Goal: Task Accomplishment & Management: Use online tool/utility

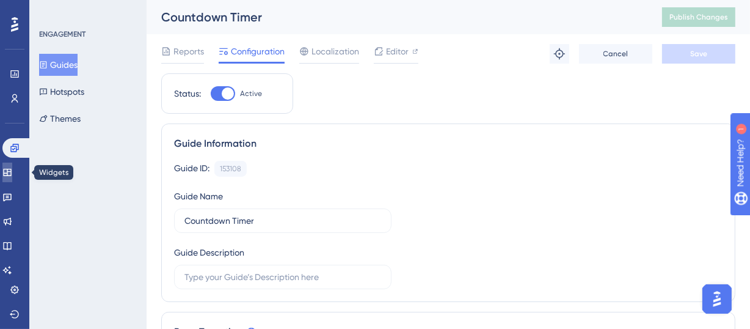
click at [12, 170] on icon at bounding box center [7, 172] width 10 height 10
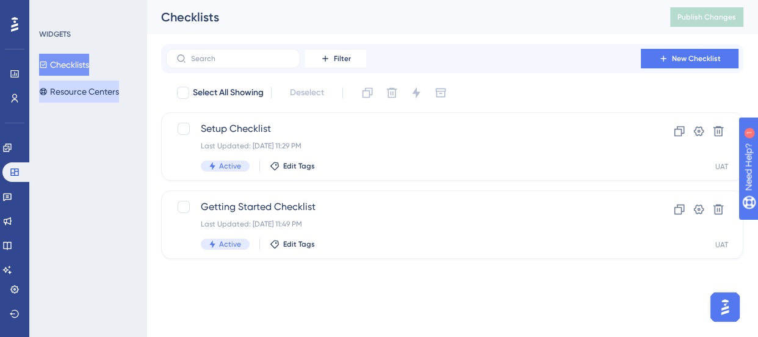
click at [81, 90] on button "Resource Centers" at bounding box center [79, 92] width 80 height 22
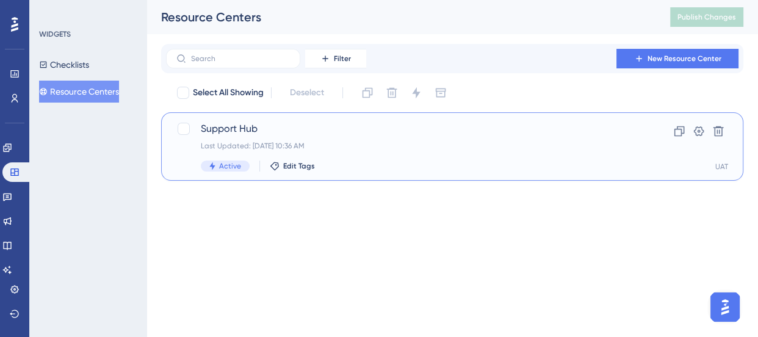
click at [325, 141] on div "Last Updated: [DATE] 10:36 AM" at bounding box center [403, 146] width 405 height 10
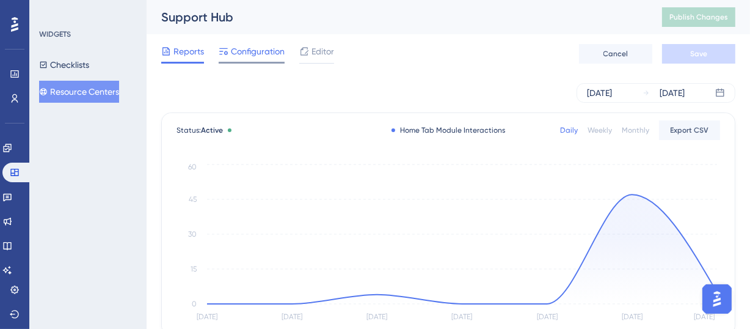
click at [256, 55] on span "Configuration" at bounding box center [258, 51] width 54 height 15
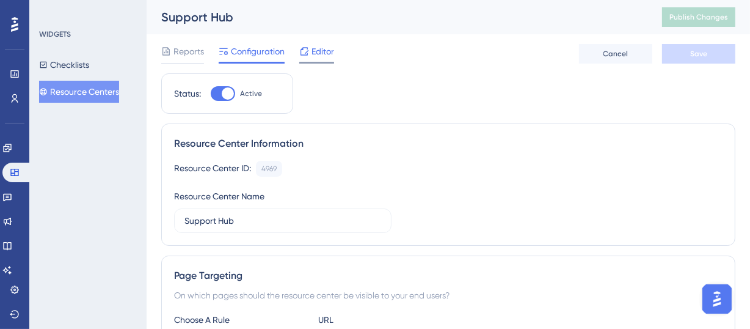
click at [311, 54] on span "Editor" at bounding box center [322, 51] width 23 height 15
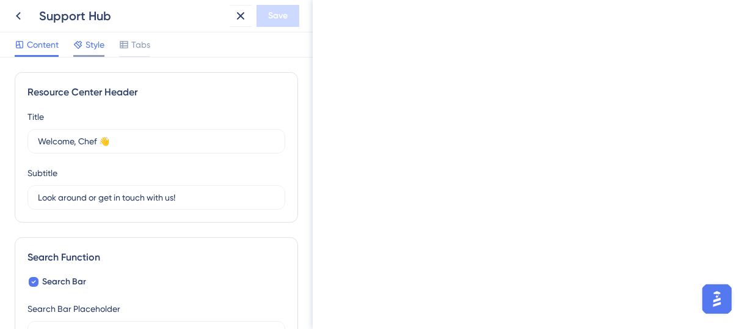
click at [82, 45] on icon at bounding box center [78, 45] width 8 height 8
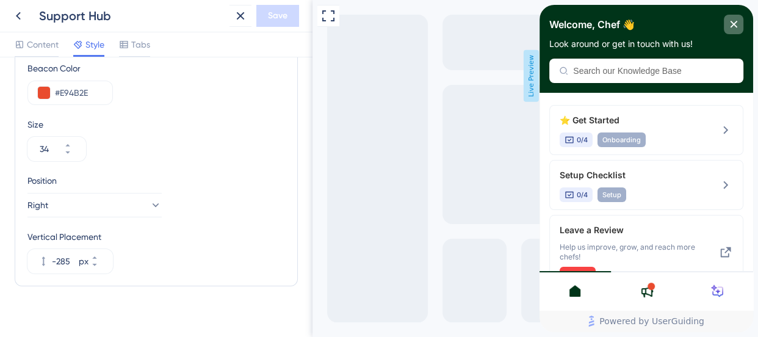
click at [733, 23] on icon "close resource center" at bounding box center [734, 24] width 7 height 7
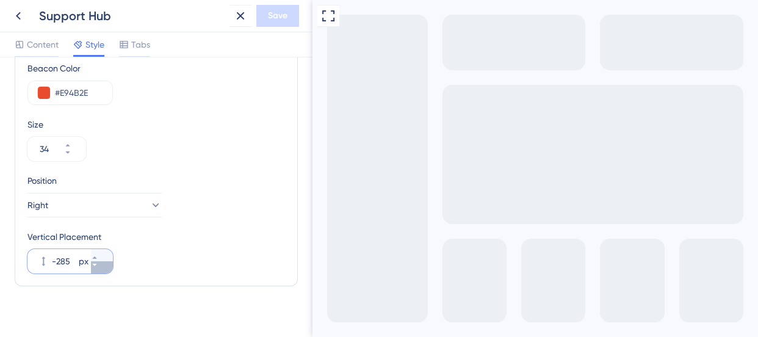
click at [101, 269] on button "-285 px" at bounding box center [102, 267] width 22 height 12
click at [101, 269] on button "-286 px" at bounding box center [102, 267] width 22 height 12
click at [98, 258] on icon at bounding box center [94, 257] width 7 height 7
click at [107, 265] on button "-178 px" at bounding box center [102, 267] width 22 height 12
click at [107, 265] on button "-179 px" at bounding box center [102, 267] width 22 height 12
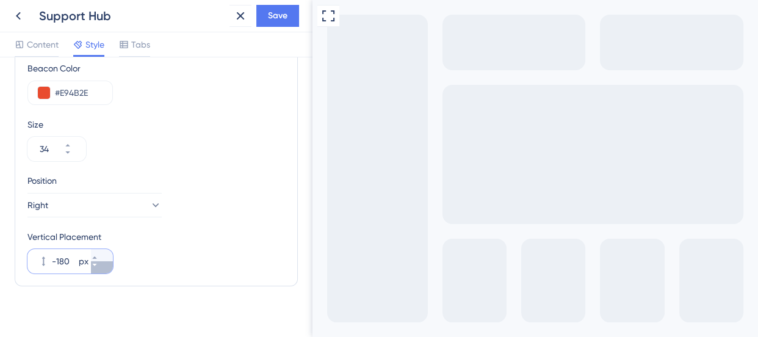
click at [107, 265] on button "-180 px" at bounding box center [102, 267] width 22 height 12
click at [107, 265] on button "-181 px" at bounding box center [102, 267] width 22 height 12
click at [107, 265] on button "-182 px" at bounding box center [102, 267] width 22 height 12
click at [107, 265] on button "-183 px" at bounding box center [102, 267] width 22 height 12
click at [107, 265] on button "-184 px" at bounding box center [102, 267] width 22 height 12
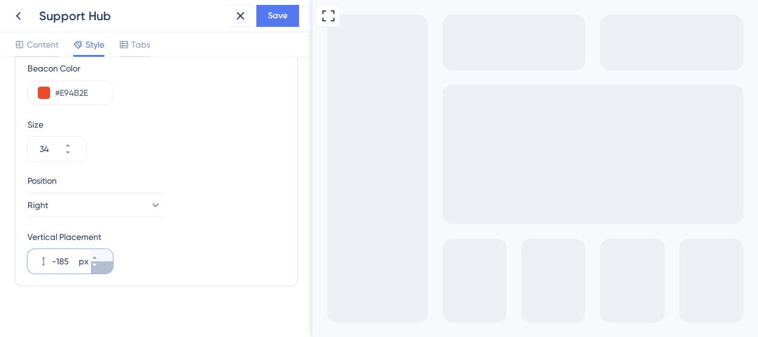
click at [107, 265] on button "-185 px" at bounding box center [102, 267] width 22 height 12
click at [98, 256] on icon at bounding box center [94, 257] width 7 height 7
type input "-185"
click at [278, 13] on span "Save" at bounding box center [278, 16] width 20 height 15
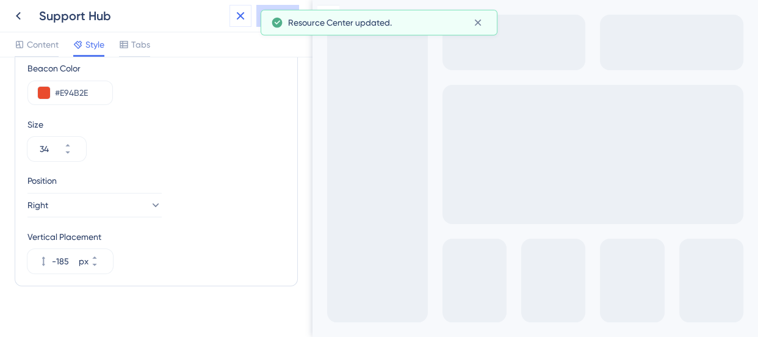
click at [241, 22] on icon at bounding box center [240, 16] width 15 height 15
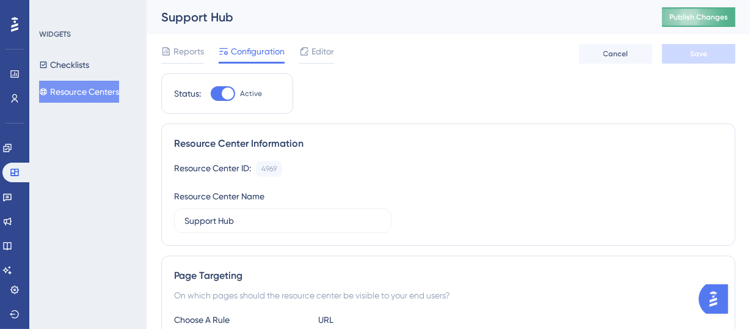
click at [713, 18] on span "Publish Changes" at bounding box center [698, 17] width 59 height 10
click at [323, 51] on span "Editor" at bounding box center [322, 51] width 23 height 15
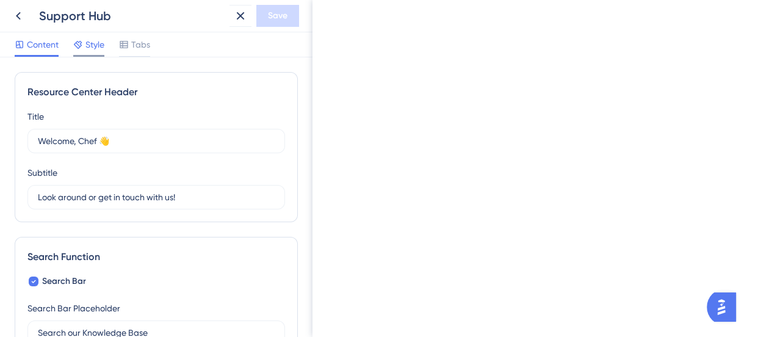
click at [96, 43] on span "Style" at bounding box center [94, 44] width 19 height 15
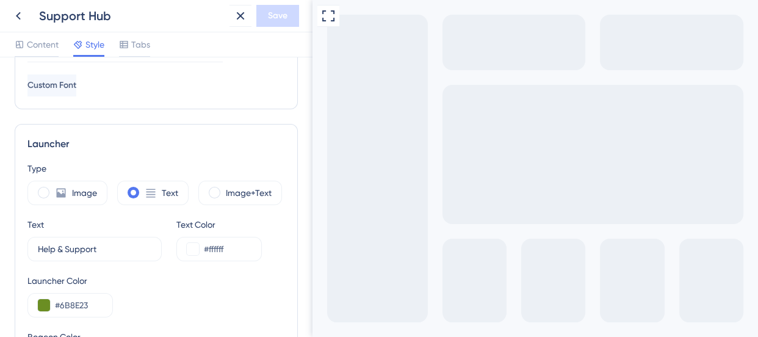
scroll to position [540, 0]
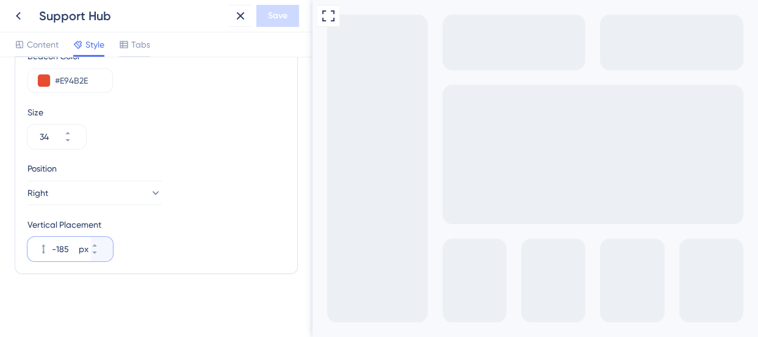
click at [59, 250] on input "-185" at bounding box center [64, 249] width 24 height 15
click at [98, 254] on icon at bounding box center [94, 252] width 7 height 7
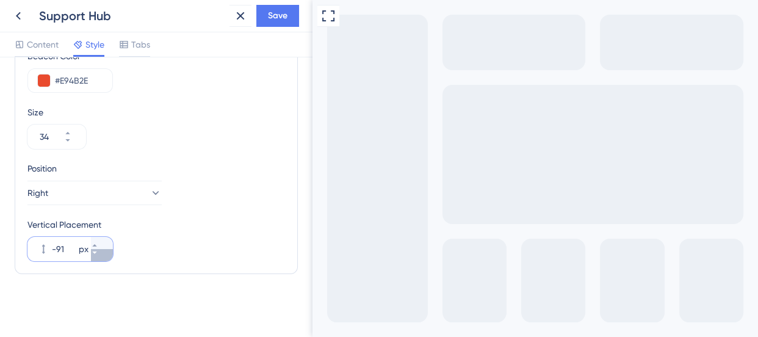
click at [98, 254] on icon at bounding box center [94, 252] width 7 height 7
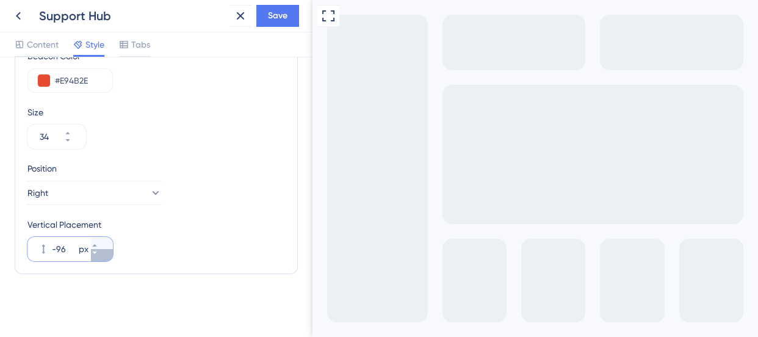
click at [98, 254] on icon at bounding box center [94, 252] width 7 height 7
type input "-100"
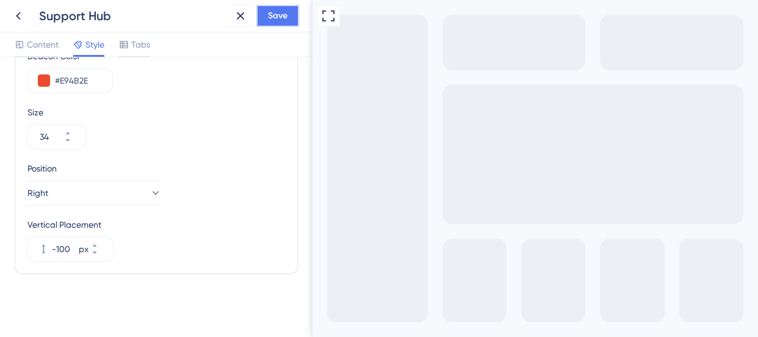
click at [283, 21] on span "Save" at bounding box center [278, 16] width 20 height 15
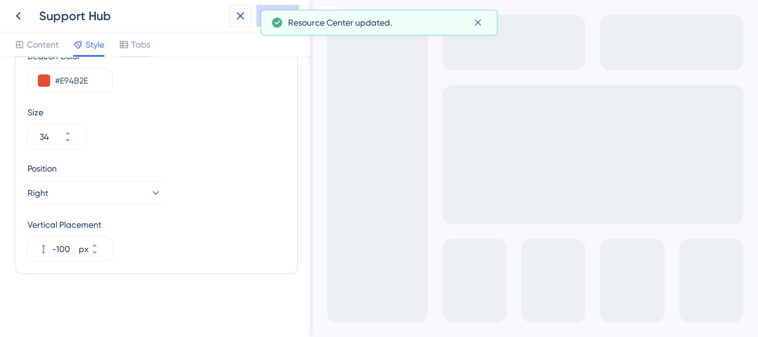
click at [238, 18] on icon at bounding box center [241, 16] width 8 height 8
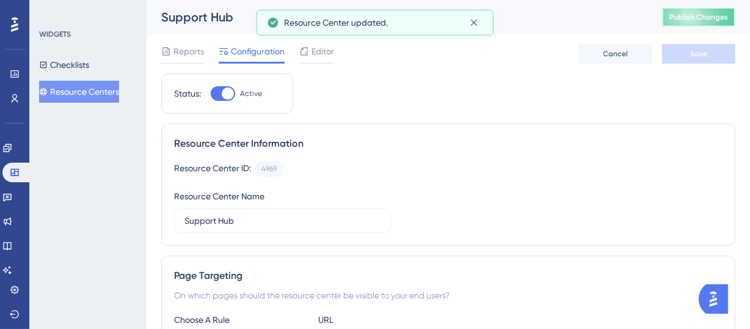
click at [708, 16] on span "Publish Changes" at bounding box center [698, 17] width 59 height 10
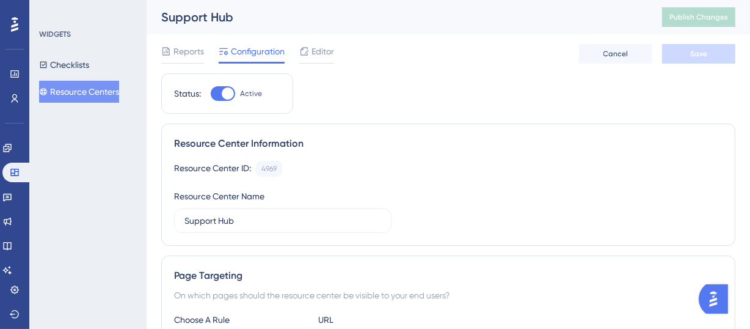
click at [324, 40] on div "Reports Configuration Editor Cancel Save" at bounding box center [448, 53] width 574 height 39
click at [319, 48] on span "Editor" at bounding box center [322, 51] width 23 height 15
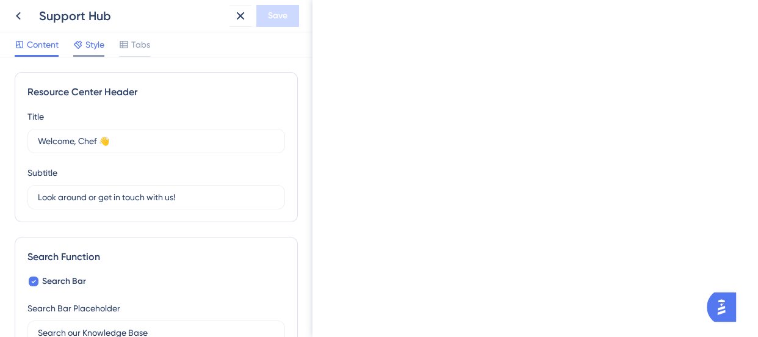
click at [100, 49] on span "Style" at bounding box center [94, 44] width 19 height 15
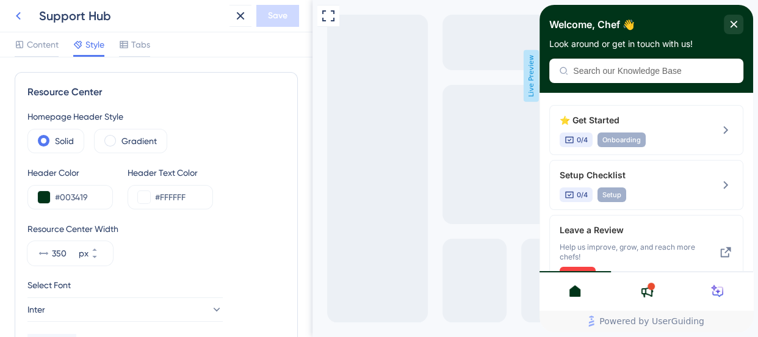
click at [16, 19] on icon at bounding box center [18, 16] width 15 height 15
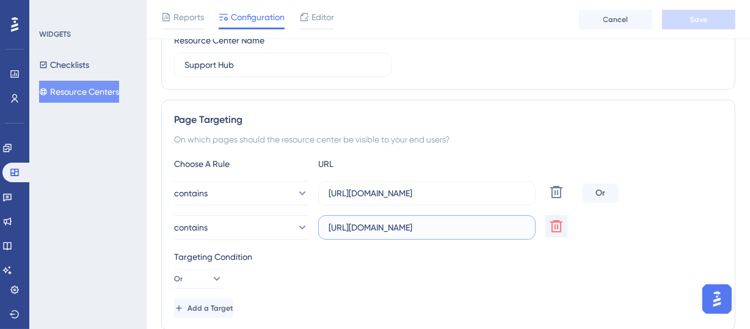
scroll to position [0, 10]
drag, startPoint x: 404, startPoint y: 226, endPoint x: 548, endPoint y: 233, distance: 144.9
click at [548, 233] on div "contains [URL][DOMAIN_NAME] Delete" at bounding box center [375, 227] width 403 height 24
click at [484, 272] on div "Targeting Condition Or" at bounding box center [448, 268] width 548 height 39
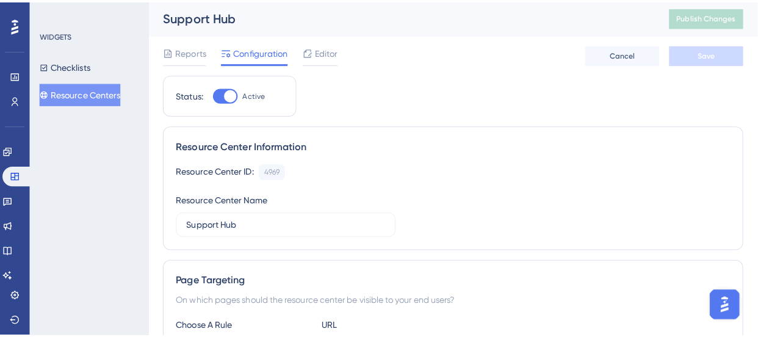
scroll to position [0, 0]
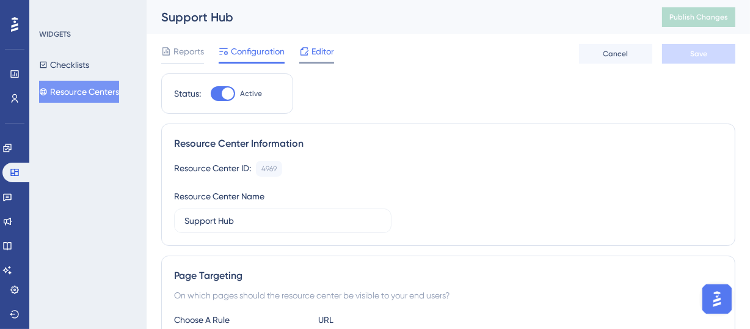
click at [324, 54] on span "Editor" at bounding box center [322, 51] width 23 height 15
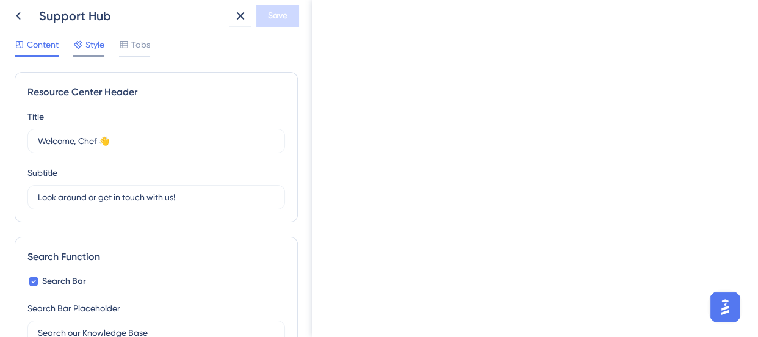
scroll to position [617, 0]
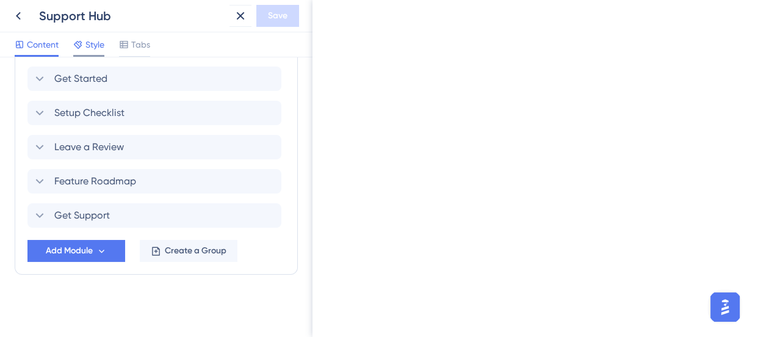
click at [89, 50] on span "Style" at bounding box center [94, 44] width 19 height 15
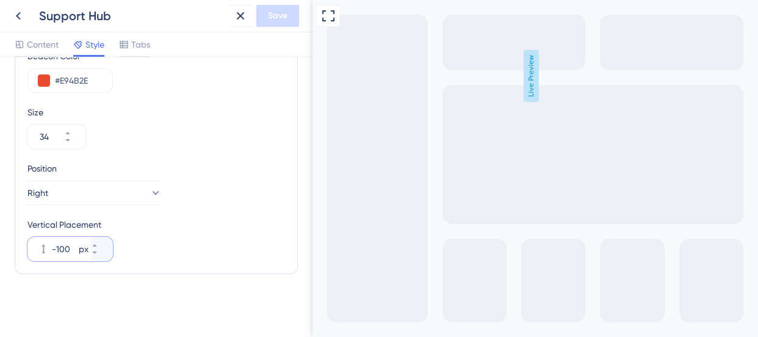
click at [67, 251] on input "-100" at bounding box center [64, 249] width 24 height 15
type input "0"
click at [274, 16] on span "Save" at bounding box center [278, 16] width 20 height 15
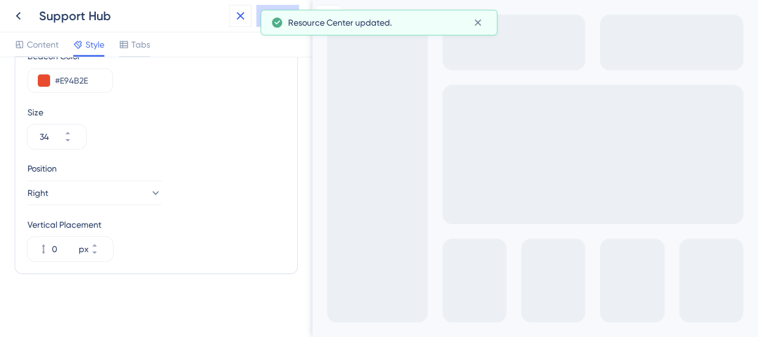
click at [244, 18] on icon at bounding box center [241, 16] width 8 height 8
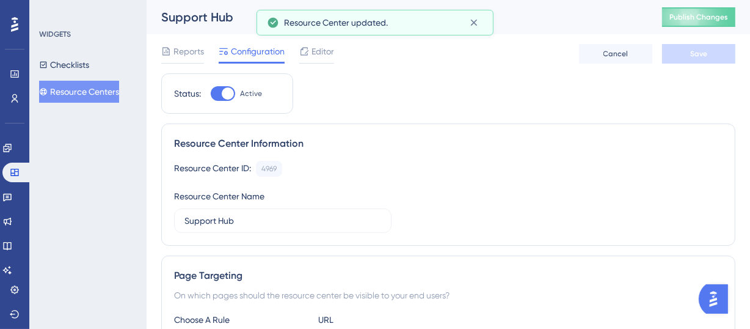
click at [719, 27] on div "Support Hub Publish Changes" at bounding box center [448, 17] width 603 height 34
click at [697, 19] on span "Publish Changes" at bounding box center [698, 17] width 59 height 10
